Goal: Task Accomplishment & Management: Use online tool/utility

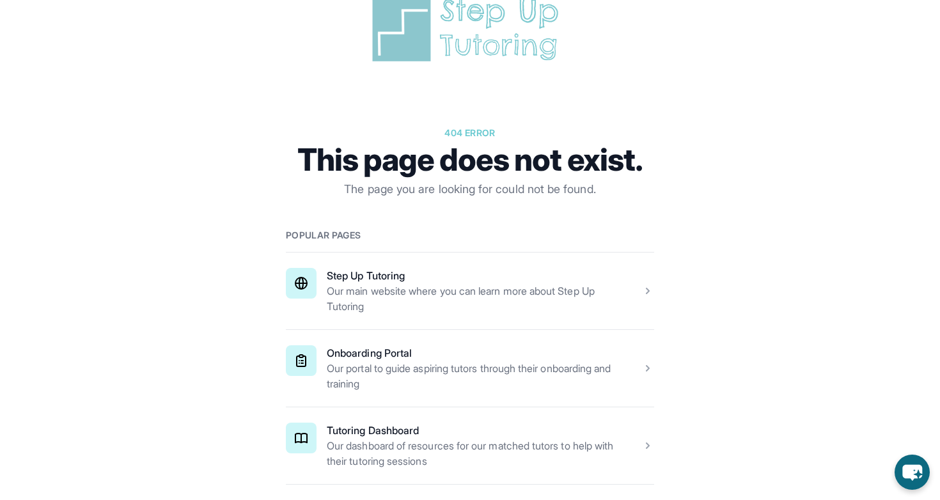
scroll to position [60, 0]
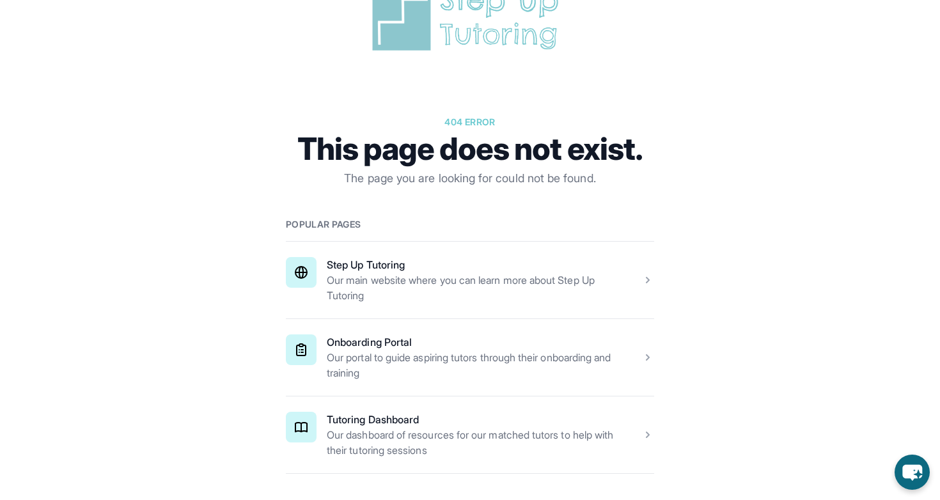
click at [492, 419] on span at bounding box center [470, 434] width 368 height 77
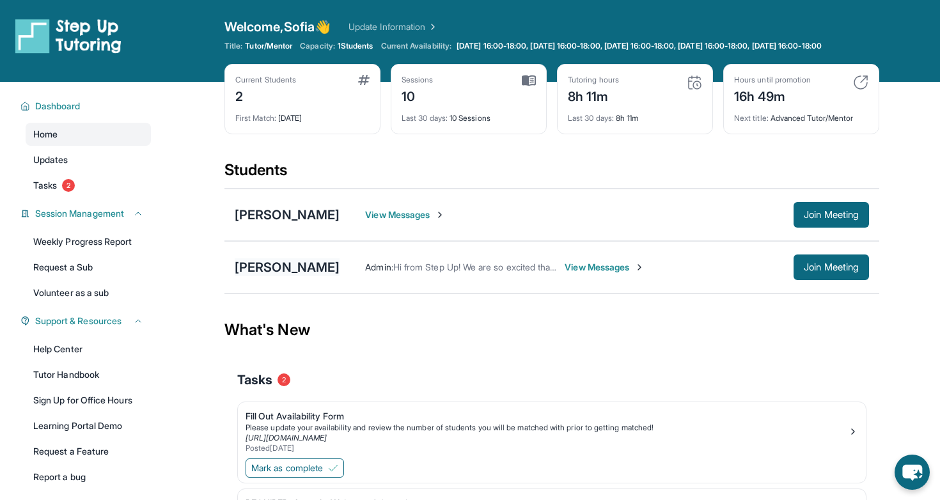
click at [284, 276] on div "Derick Maldonado" at bounding box center [287, 267] width 105 height 18
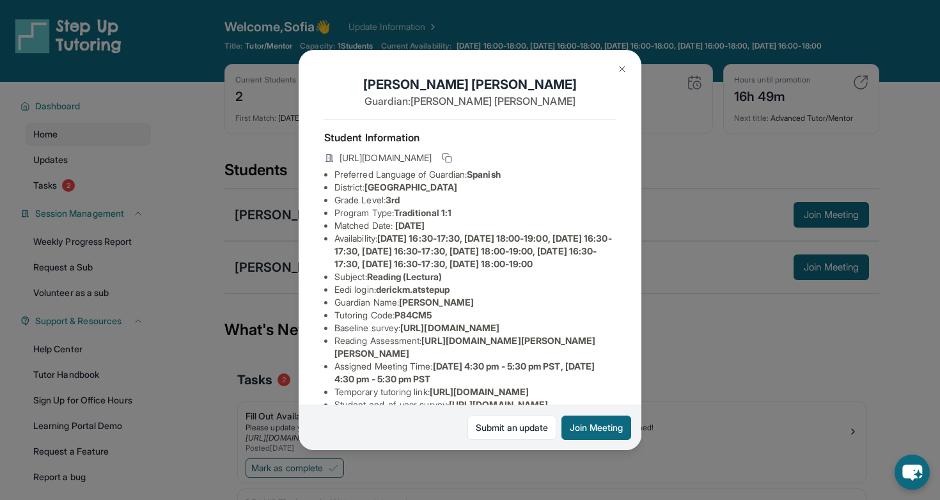
click at [687, 186] on div "Derick Maldonado Guardian: María Gámez Student Information https://student-port…" at bounding box center [470, 250] width 940 height 500
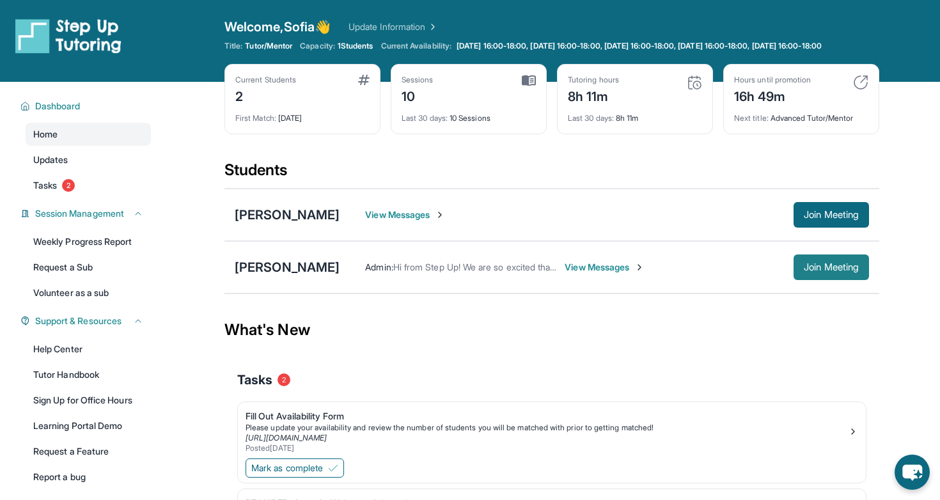
click at [821, 271] on span "Join Meeting" at bounding box center [830, 267] width 55 height 8
